Goal: Task Accomplishment & Management: Manage account settings

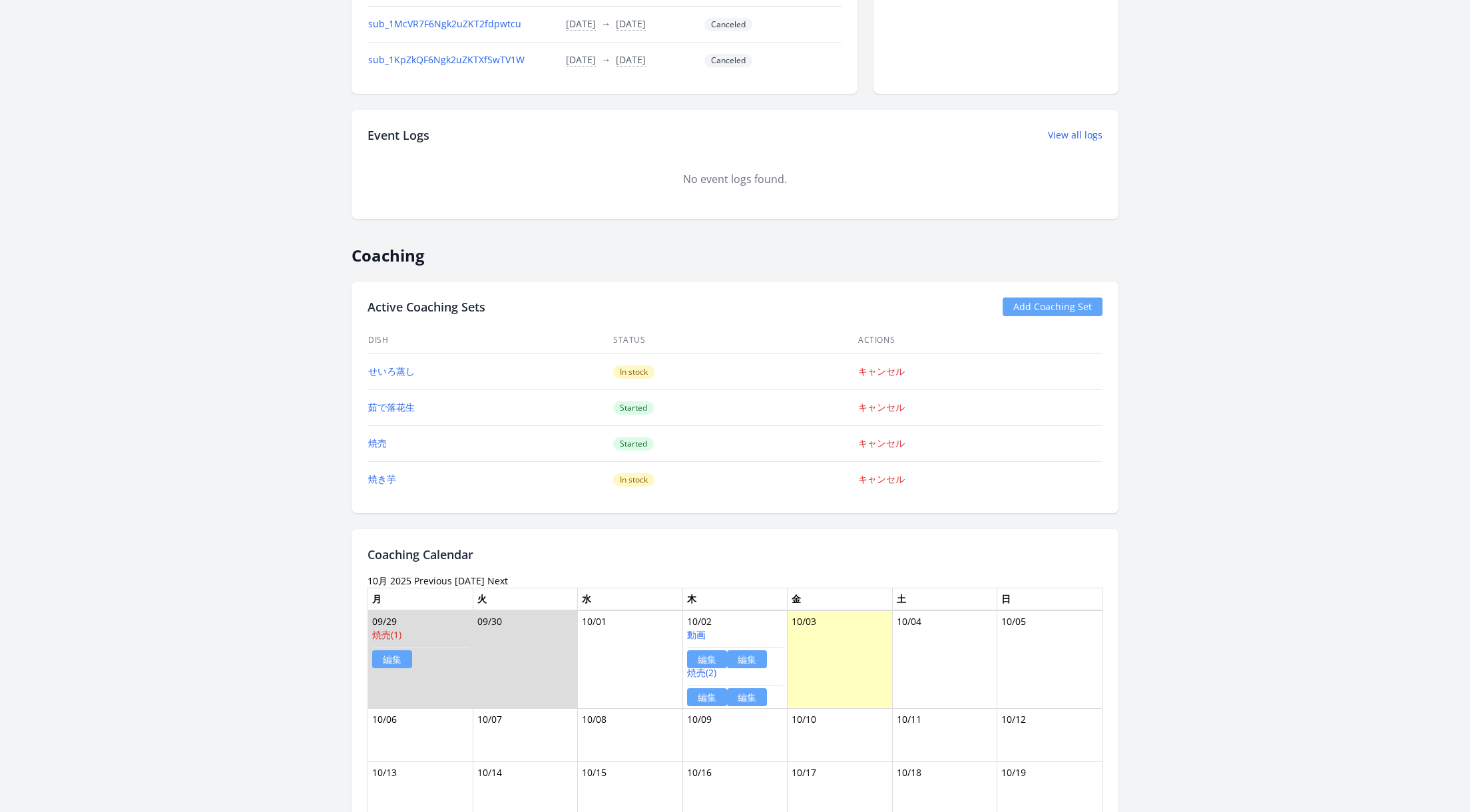
scroll to position [1074, 0]
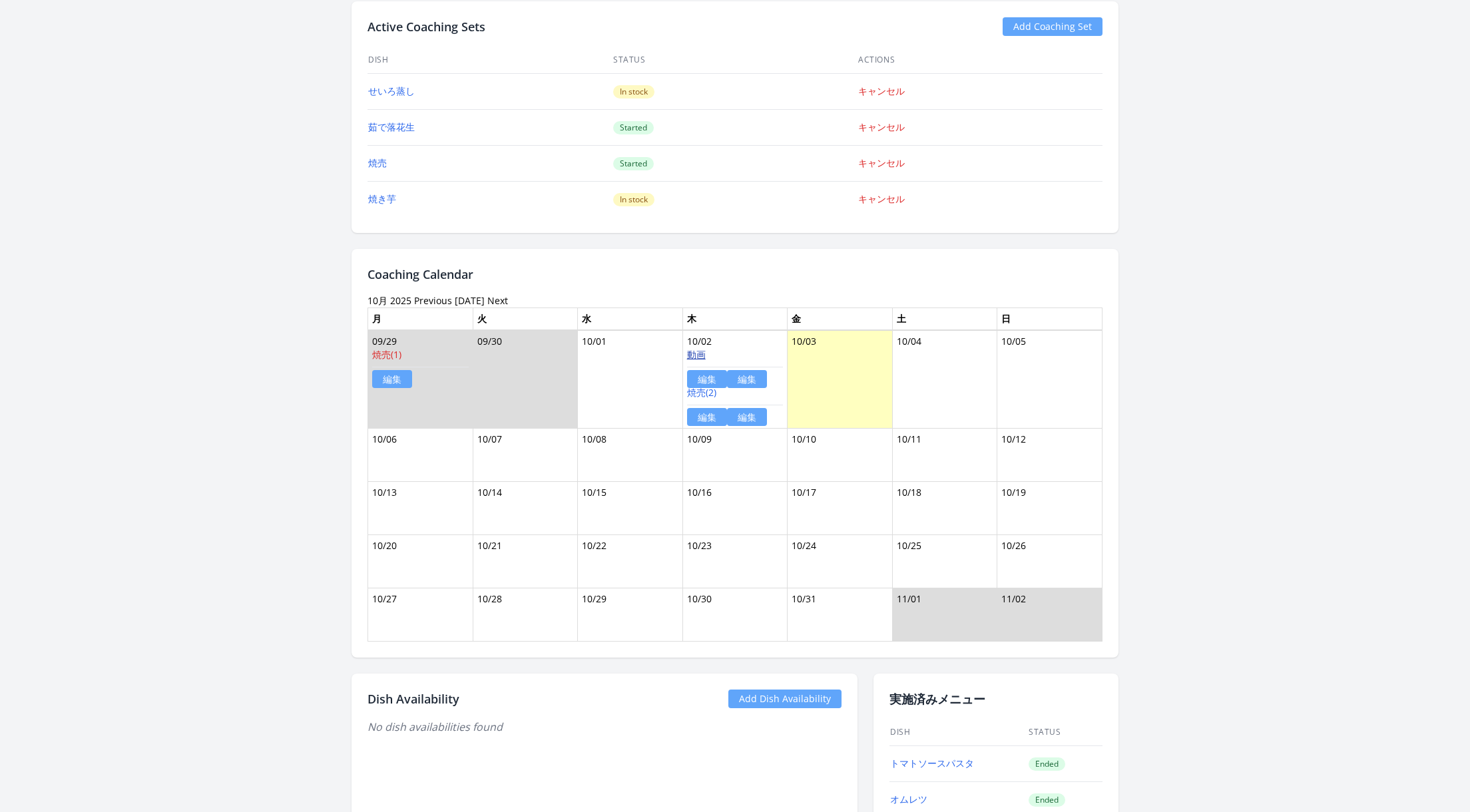
click at [696, 348] on link "動画" at bounding box center [696, 354] width 19 height 13
click at [740, 370] on link "編集" at bounding box center [747, 379] width 40 height 18
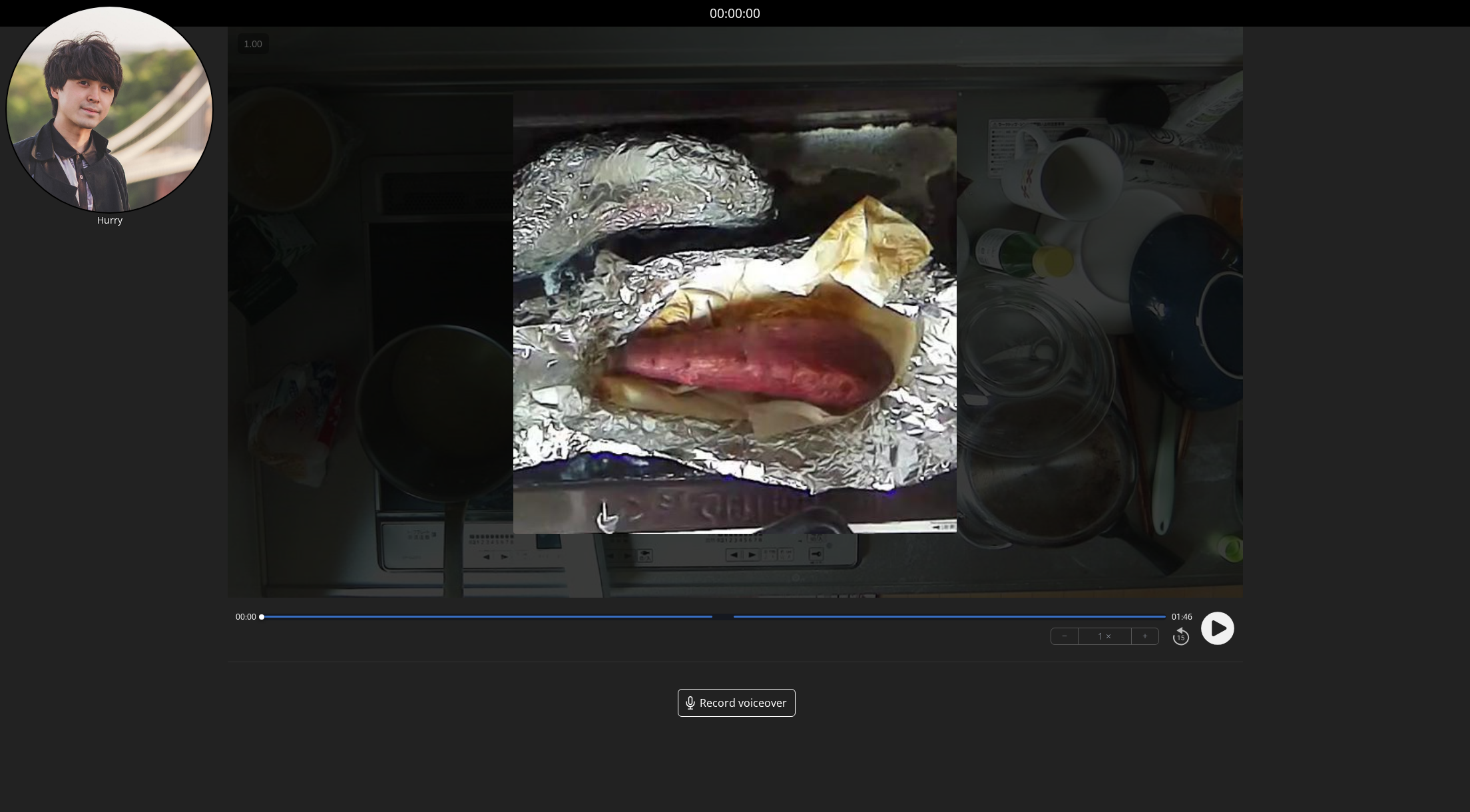
click at [1220, 642] on circle at bounding box center [1217, 628] width 34 height 34
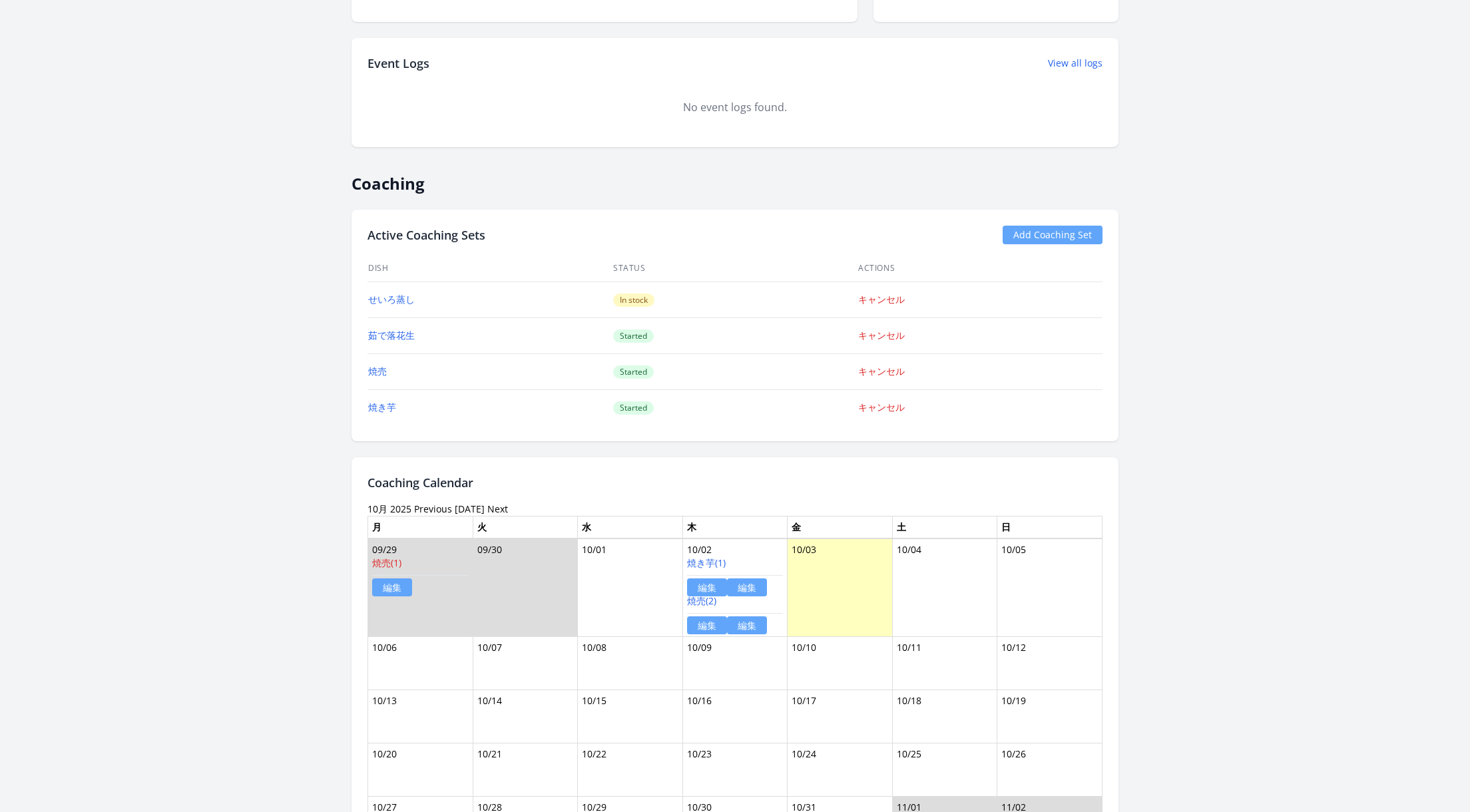
scroll to position [1074, 0]
